Goal: Transaction & Acquisition: Purchase product/service

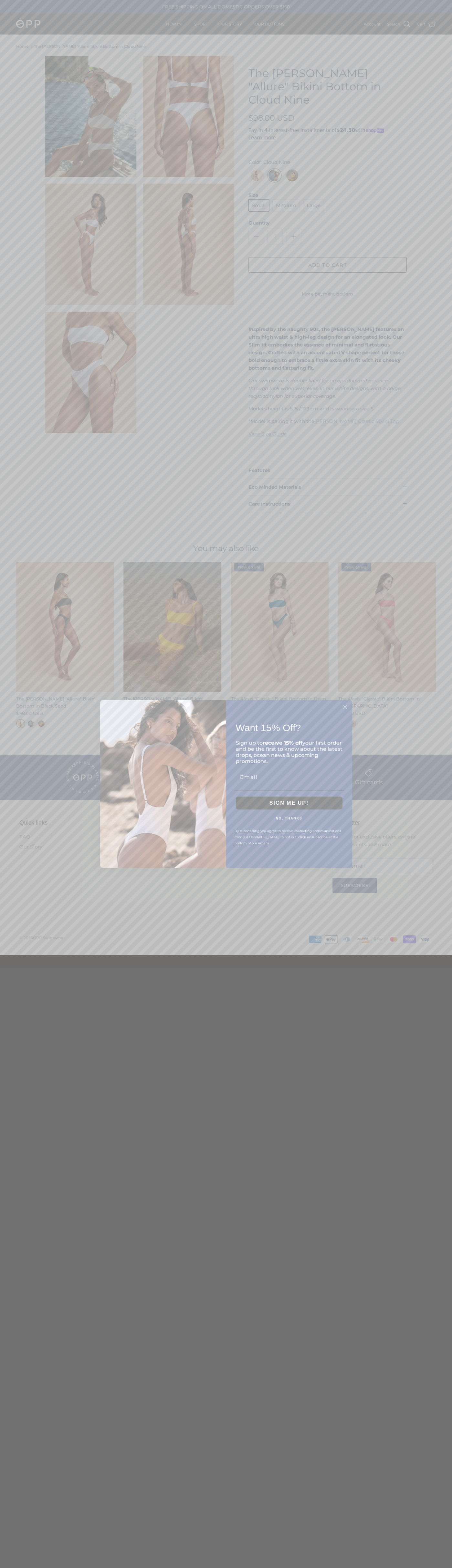
click at [289, 821] on button "NO, THANKS" at bounding box center [289, 818] width 109 height 5
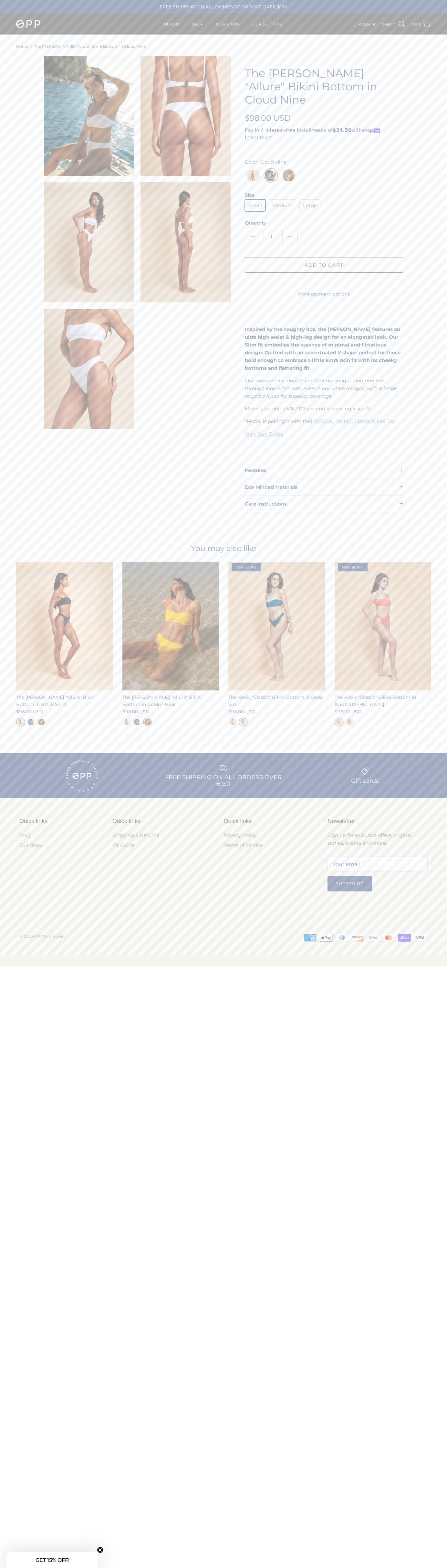
click at [288, 169] on img "Golden Hour" at bounding box center [289, 177] width 12 height 16
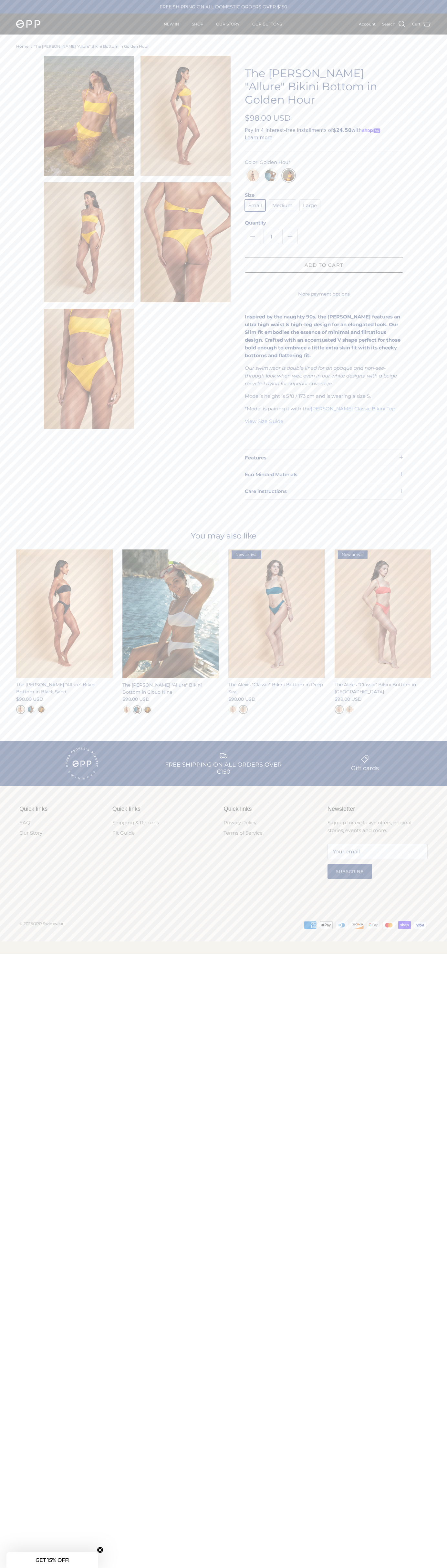
click at [324, 257] on button "Add to cart" at bounding box center [324, 264] width 158 height 15
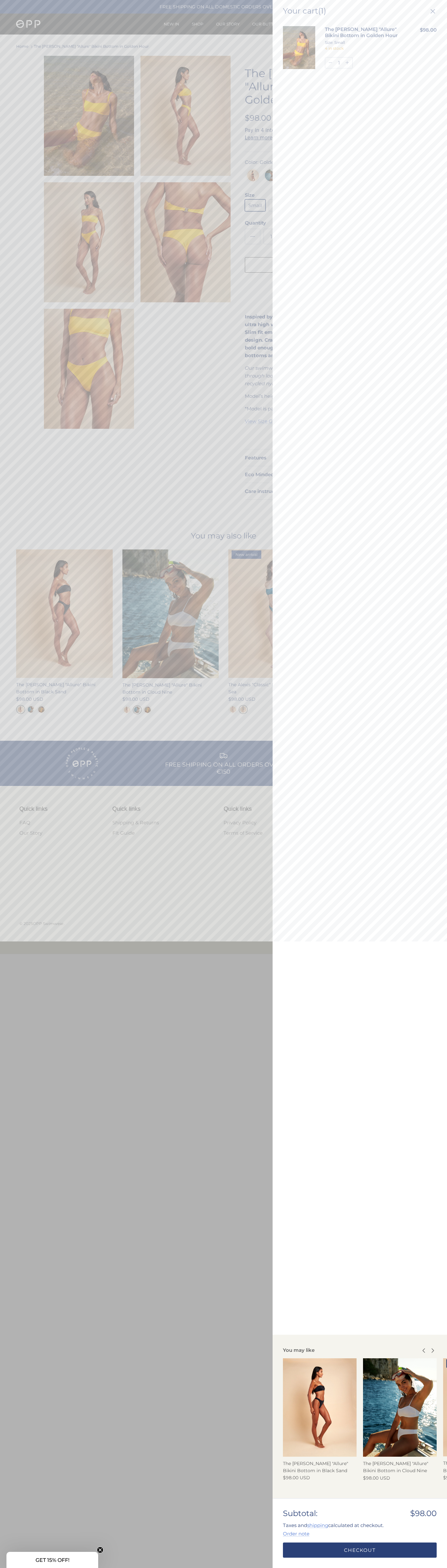
click at [359, 1550] on link "Checkout" at bounding box center [359, 1550] width 153 height 15
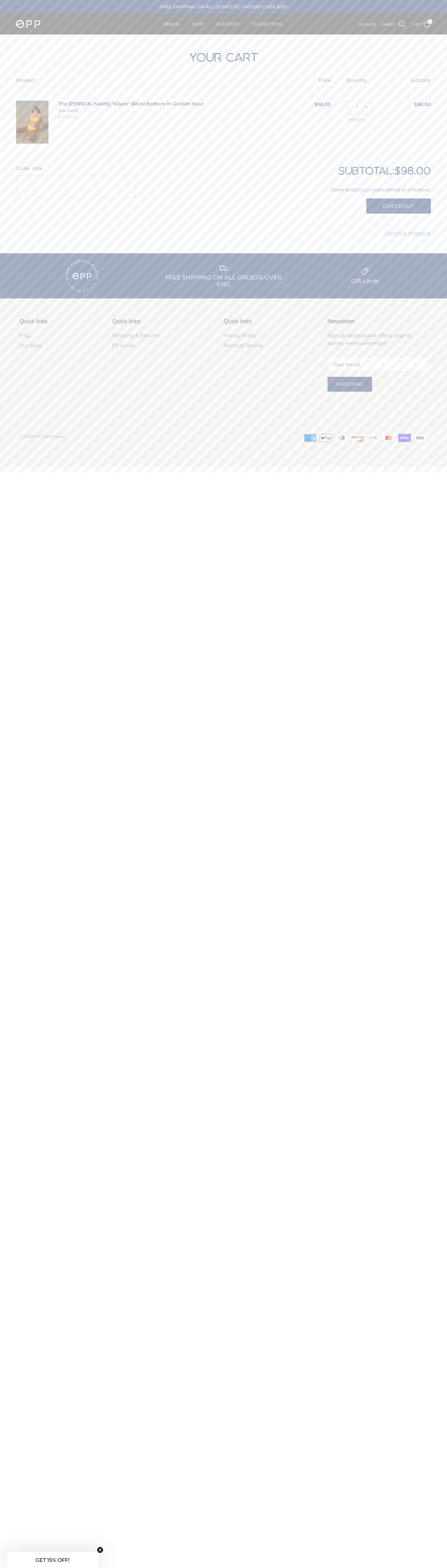
click at [389, 439] on icon at bounding box center [389, 438] width 2 height 4
click at [398, 206] on button "Checkout" at bounding box center [398, 206] width 65 height 15
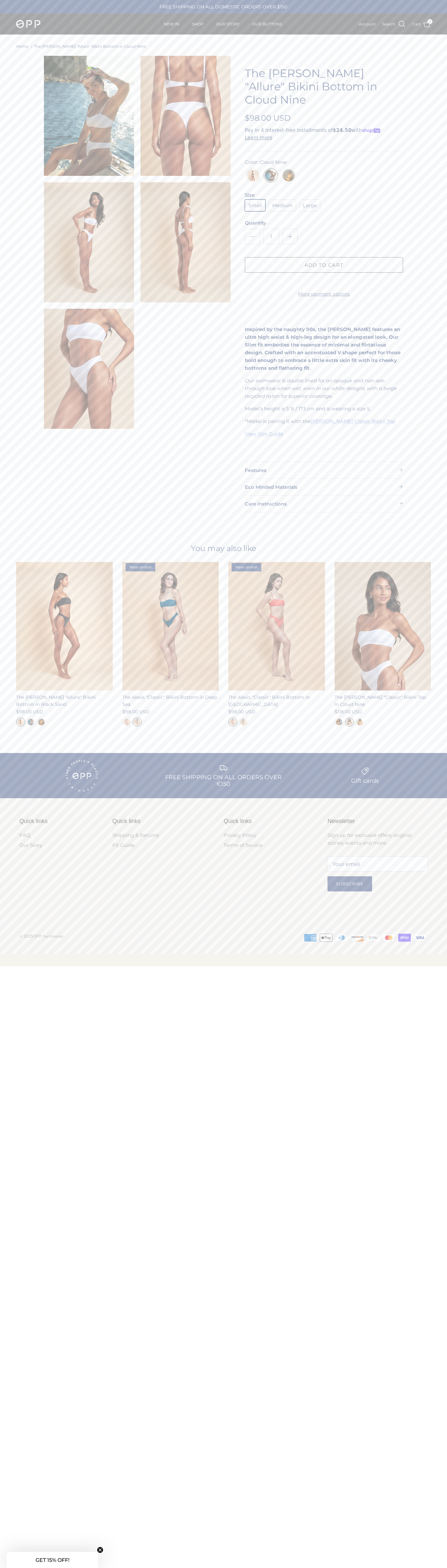
click at [421, 24] on link "Cart 1" at bounding box center [421, 24] width 19 height 9
